Goal: Register for event/course

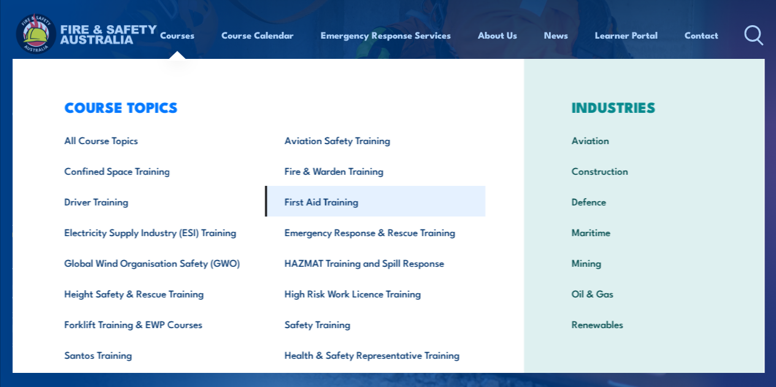
click at [314, 201] on link "First Aid Training" at bounding box center [375, 201] width 220 height 31
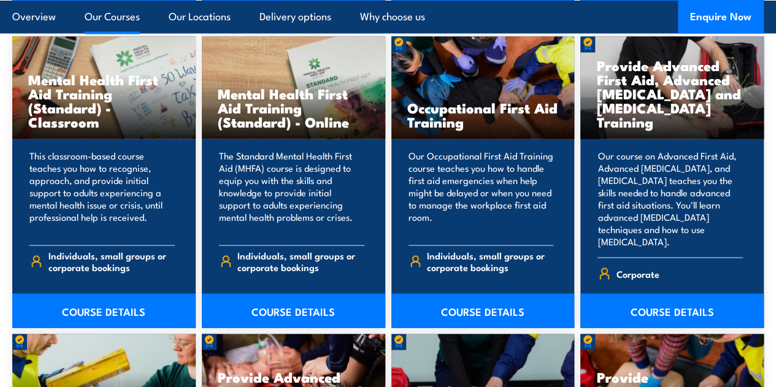
scroll to position [1256, 0]
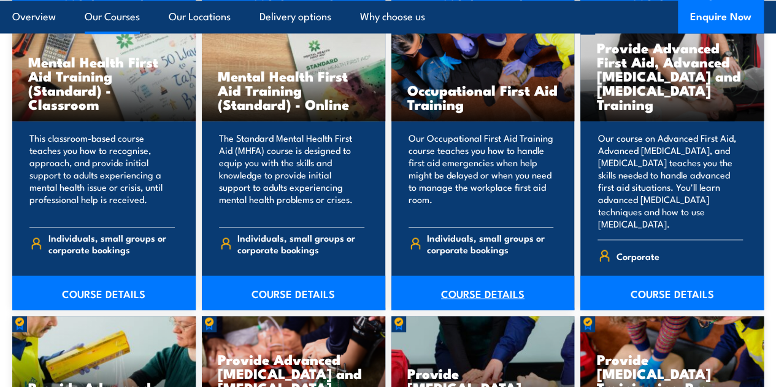
click at [468, 305] on link "COURSE DETAILS" at bounding box center [482, 293] width 183 height 34
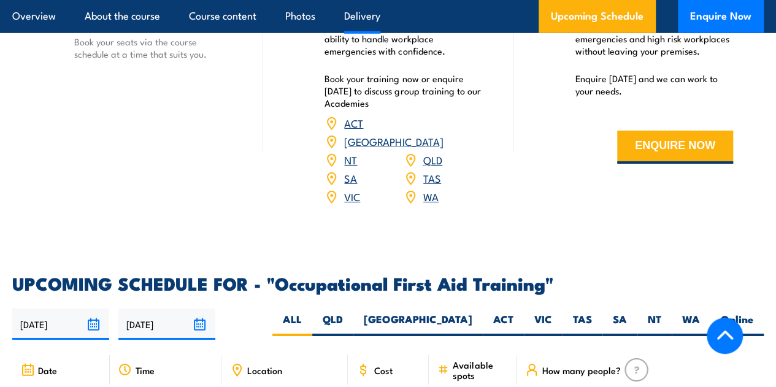
scroll to position [1945, 0]
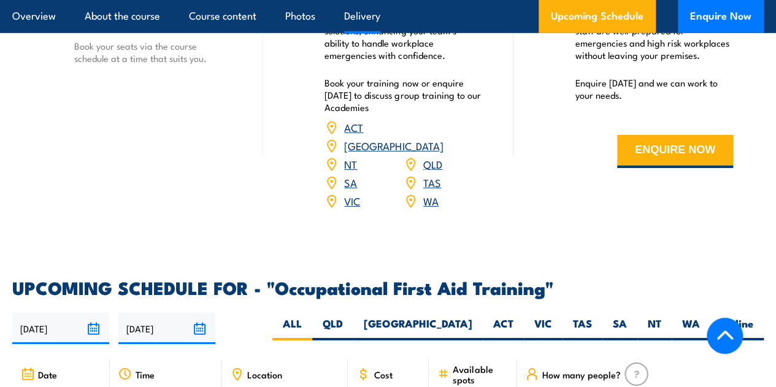
click at [429, 153] on link "[GEOGRAPHIC_DATA]" at bounding box center [393, 145] width 99 height 15
